Goal: Check status: Check status

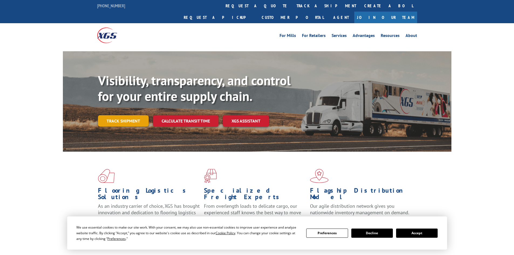
click at [138, 115] on link "Track shipment" at bounding box center [123, 120] width 51 height 11
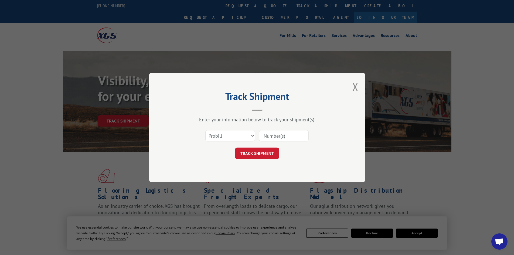
click at [285, 138] on input at bounding box center [284, 135] width 50 height 11
paste input "SL215963325"
type input "SL215963325"
click at [247, 150] on button "TRACK SHIPMENT" at bounding box center [257, 153] width 44 height 11
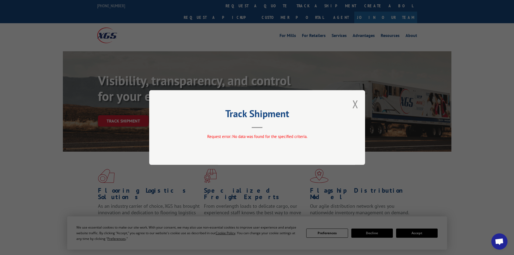
click at [256, 137] on span "Request error: No data was found for the specified criteria." at bounding box center [257, 136] width 100 height 5
click at [354, 104] on button "Close modal" at bounding box center [355, 104] width 6 height 14
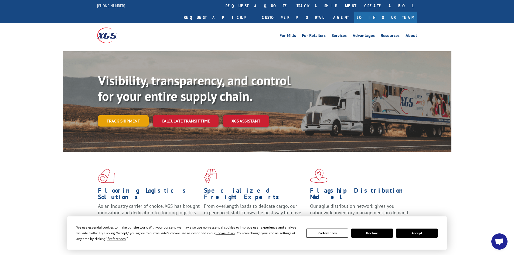
click at [121, 115] on link "Track shipment" at bounding box center [123, 120] width 51 height 11
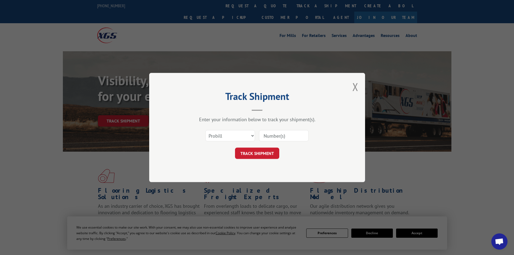
click at [270, 136] on input at bounding box center [284, 135] width 50 height 11
paste input "SL215963325"
drag, startPoint x: 268, startPoint y: 135, endPoint x: 190, endPoint y: 152, distance: 80.3
click at [237, 139] on div "Select category... Probill BOL PO SL215963325" at bounding box center [257, 136] width 162 height 18
type input "215963325"
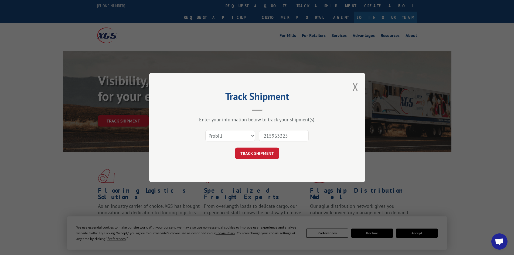
click button "TRACK SHIPMENT" at bounding box center [257, 153] width 44 height 11
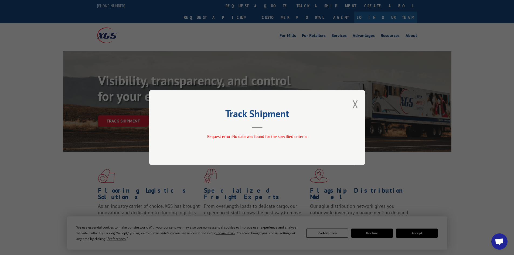
click at [352, 103] on div "Track Shipment Request error: No data was found for the specified criteria." at bounding box center [257, 127] width 216 height 75
click at [350, 105] on div "Track Shipment Request error: No data was found for the specified criteria." at bounding box center [257, 127] width 216 height 75
click at [356, 103] on button "Close modal" at bounding box center [355, 104] width 6 height 14
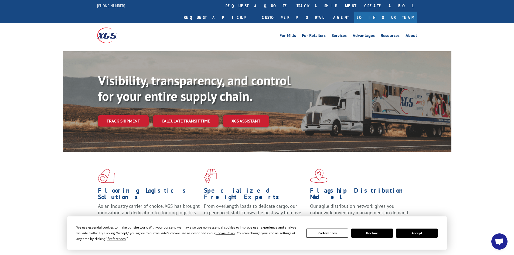
click at [105, 117] on div "Visibility, transparency, and control for your entire supply chain. Track shipm…" at bounding box center [274, 110] width 353 height 75
click at [112, 115] on link "Track shipment" at bounding box center [123, 120] width 51 height 11
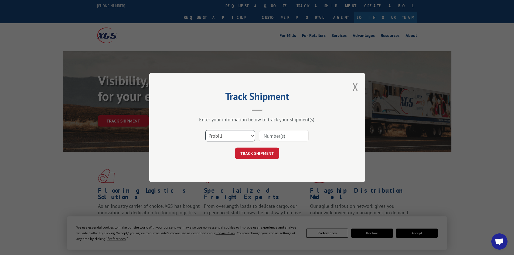
click at [231, 139] on select "Select category... Probill BOL PO" at bounding box center [230, 135] width 50 height 11
select select "bol"
click at [205, 130] on select "Select category... Probill BOL PO" at bounding box center [230, 135] width 50 height 11
drag, startPoint x: 303, startPoint y: 132, endPoint x: 300, endPoint y: 135, distance: 4.0
click at [302, 132] on input at bounding box center [284, 135] width 50 height 11
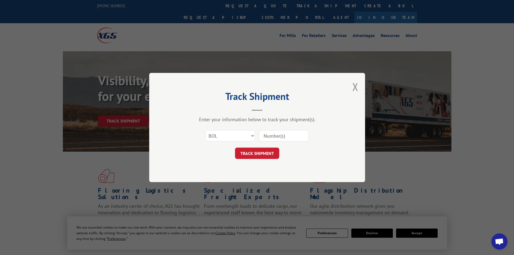
paste input "SL215963325"
drag, startPoint x: 269, startPoint y: 135, endPoint x: 163, endPoint y: 176, distance: 113.5
click at [237, 150] on form "Select category... Probill BOL PO SL215963325 TRACK SHIPMENT" at bounding box center [257, 143] width 162 height 32
type input "215963325"
click button "TRACK SHIPMENT" at bounding box center [257, 153] width 44 height 11
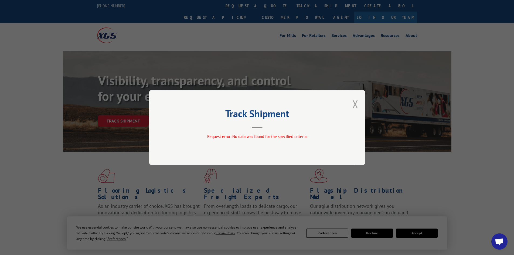
click at [355, 106] on button "Close modal" at bounding box center [355, 104] width 6 height 14
